Goal: Transaction & Acquisition: Purchase product/service

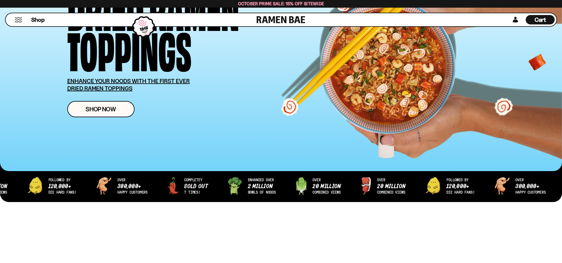
scroll to position [89, 0]
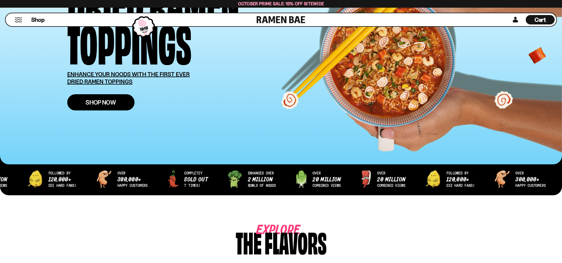
click at [119, 104] on link "Shop Now" at bounding box center [100, 102] width 67 height 16
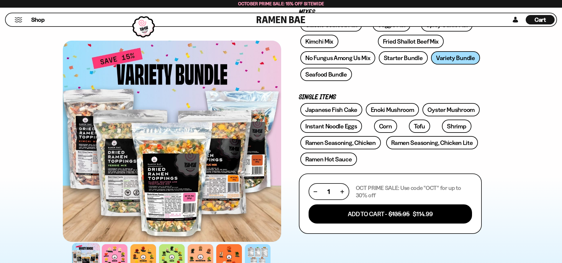
scroll to position [148, 0]
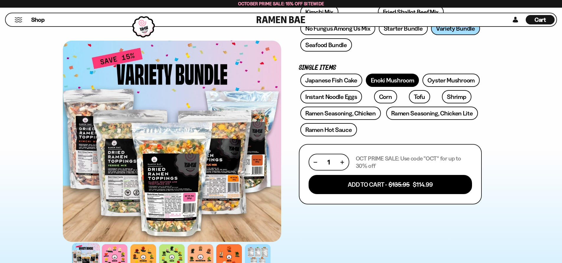
click at [408, 81] on link "Enoki Mushroom" at bounding box center [392, 80] width 53 height 13
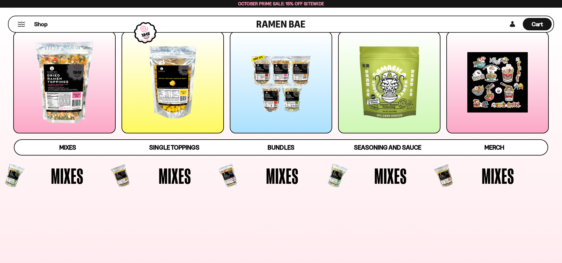
scroll to position [89, 0]
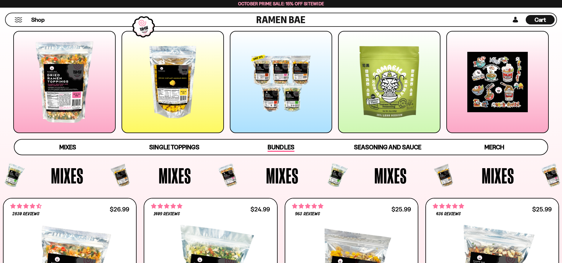
click at [272, 147] on span "Bundles" at bounding box center [281, 148] width 27 height 8
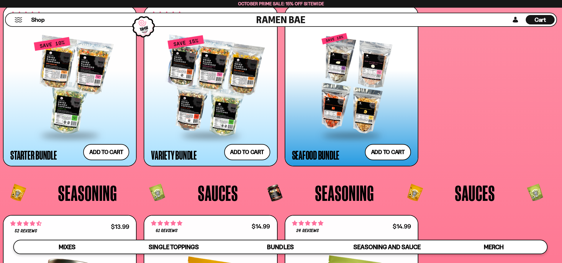
scroll to position [1511, 0]
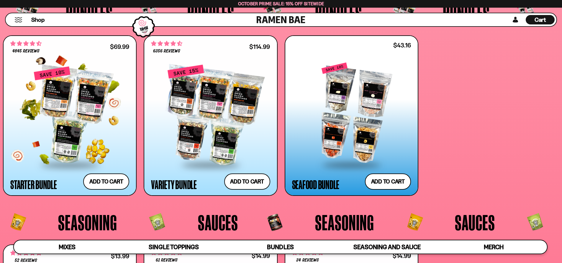
click at [73, 99] on div at bounding box center [69, 115] width 119 height 99
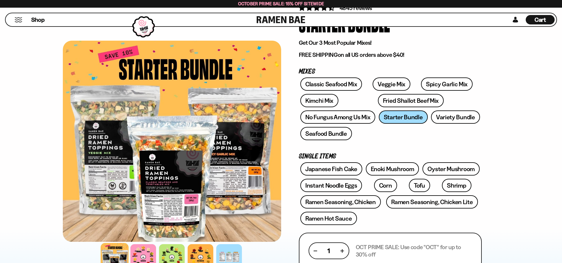
scroll to position [59, 0]
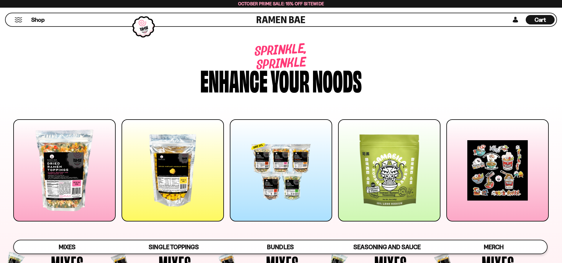
scroll to position [1511, 0]
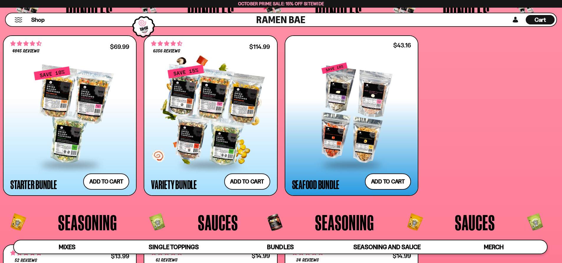
click at [218, 102] on div at bounding box center [210, 115] width 119 height 99
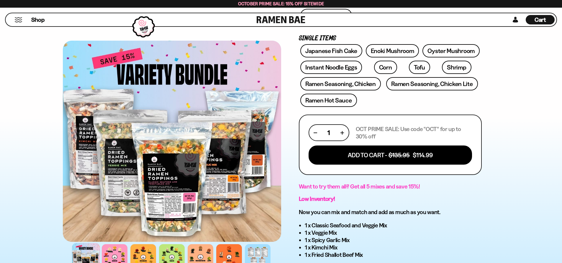
scroll to position [295, 0]
